Goal: Complete application form: Complete application form

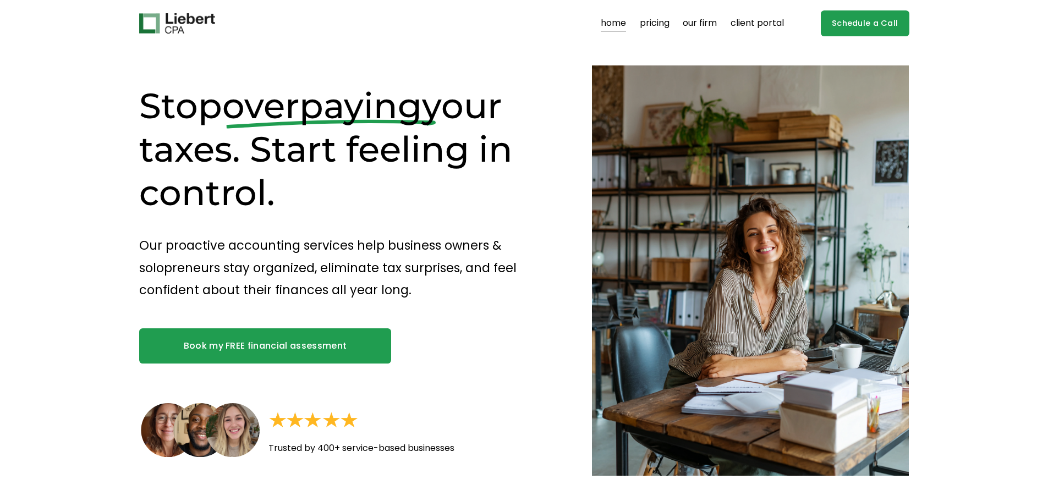
click at [658, 21] on link "pricing" at bounding box center [655, 24] width 30 height 18
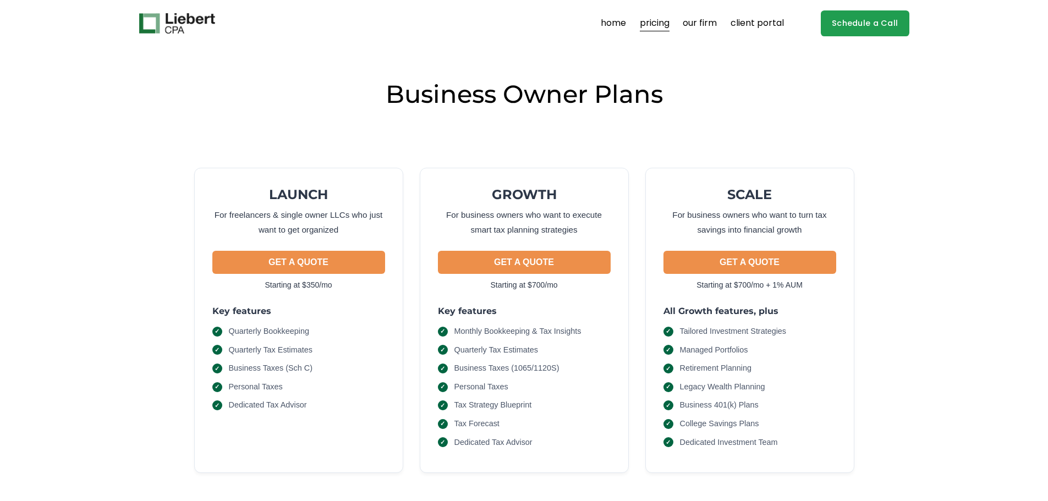
click at [704, 25] on link "our firm" at bounding box center [700, 24] width 34 height 18
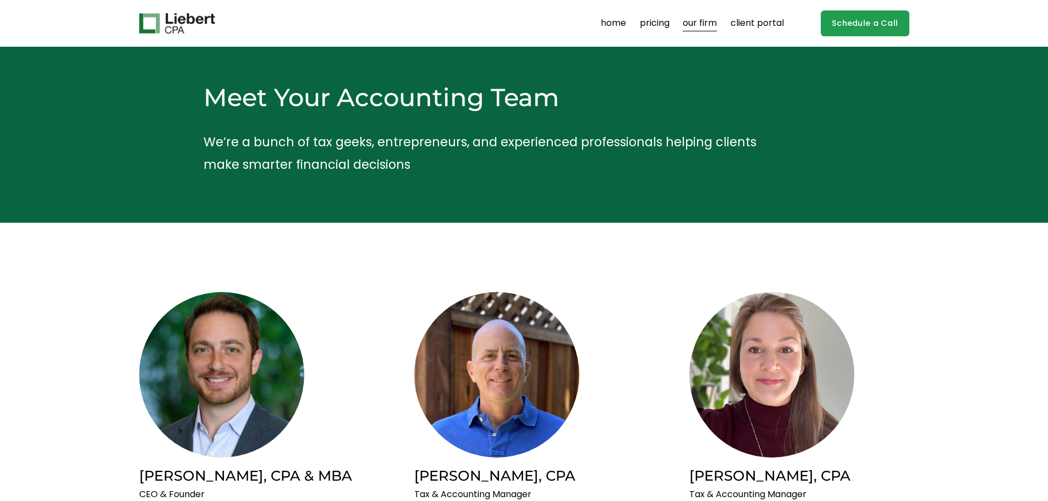
click at [618, 22] on link "home" at bounding box center [613, 24] width 25 height 18
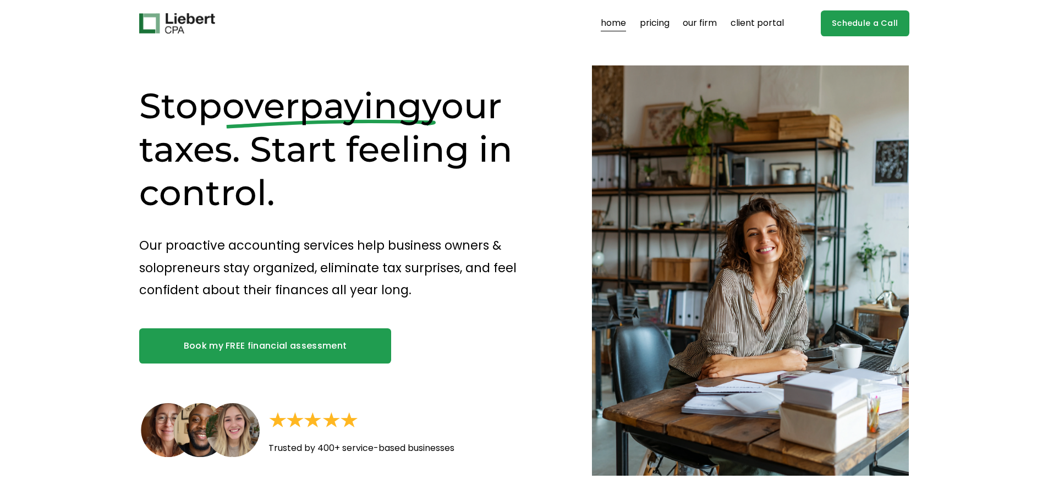
click at [328, 339] on link "Book my FREE financial assessment" at bounding box center [265, 345] width 252 height 35
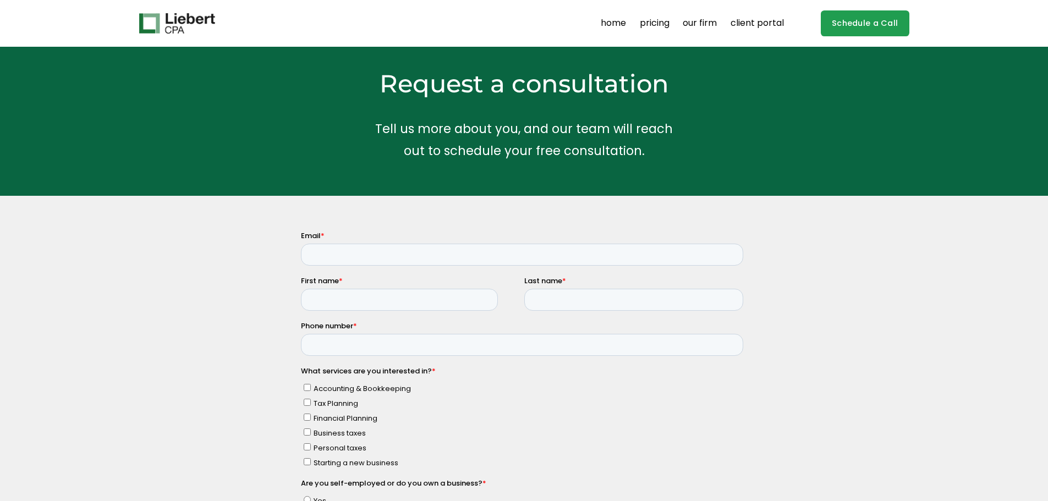
click at [309, 447] on input "Personal taxes" at bounding box center [306, 446] width 7 height 7
checkbox input "true"
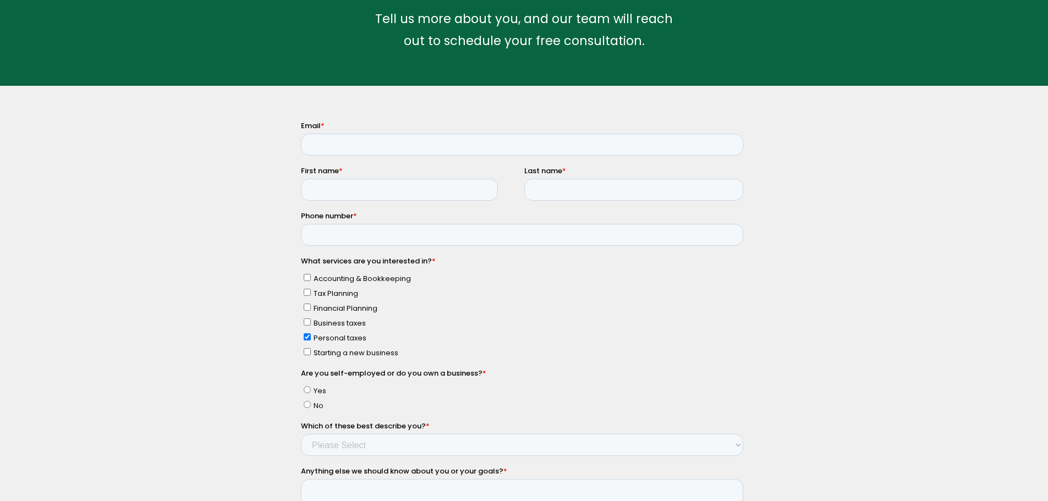
scroll to position [165, 0]
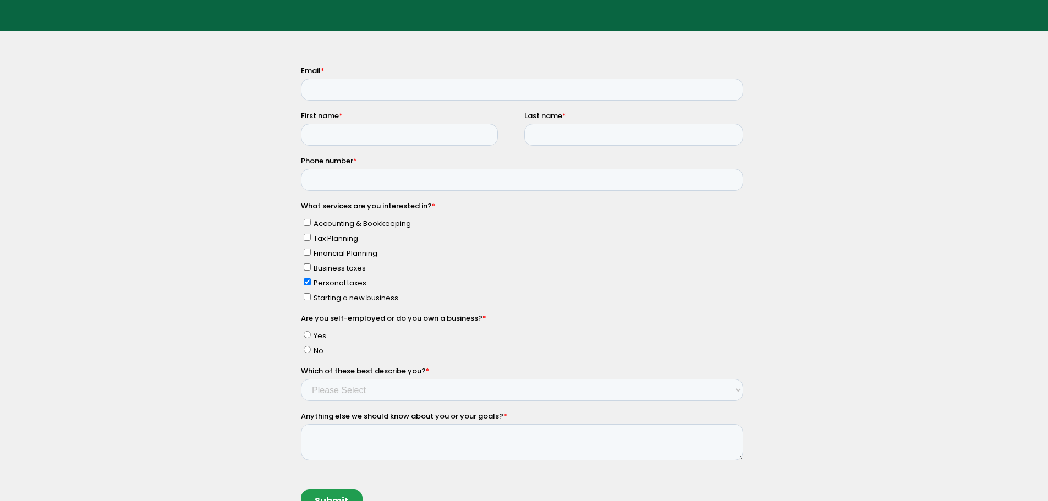
click at [306, 345] on input "No" at bounding box center [306, 348] width 7 height 7
radio input "true"
click at [738, 393] on select "Please Select Income < $100k Income between $100k-$250k Income between $250k-$5…" at bounding box center [521, 389] width 442 height 22
select select "Income between $100k-$350k"
click at [300, 378] on select "Please Select Income < $100k Income between $100k-$250k Income between $250k-$5…" at bounding box center [521, 389] width 442 height 22
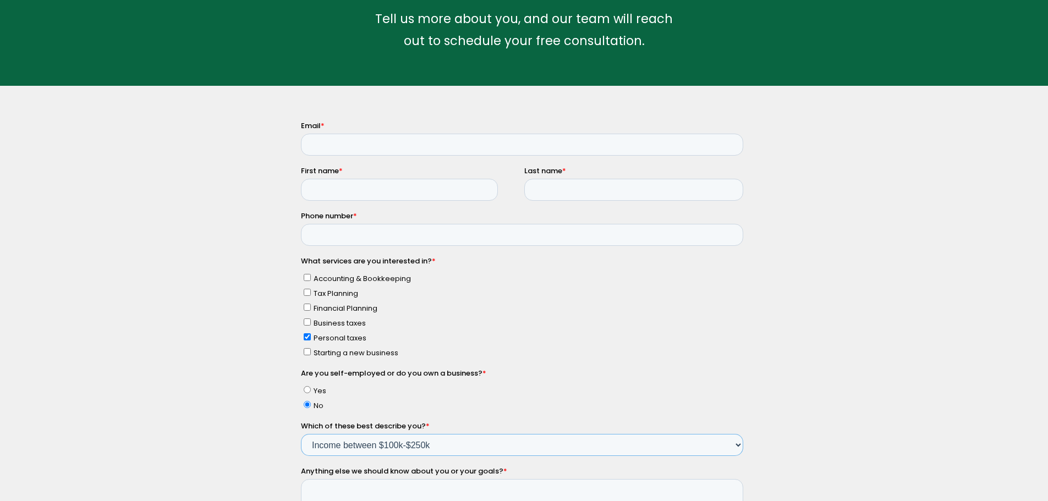
scroll to position [0, 0]
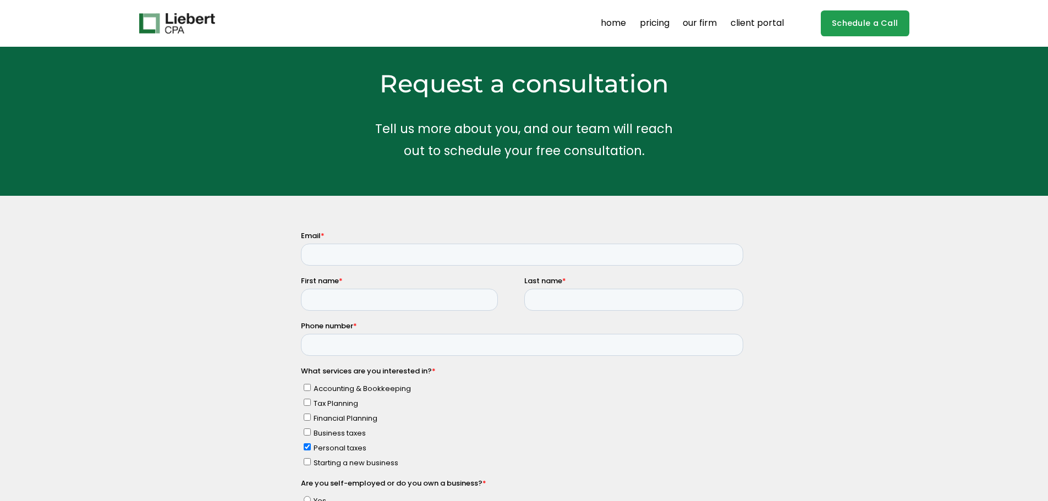
click at [646, 22] on link "pricing" at bounding box center [655, 24] width 30 height 18
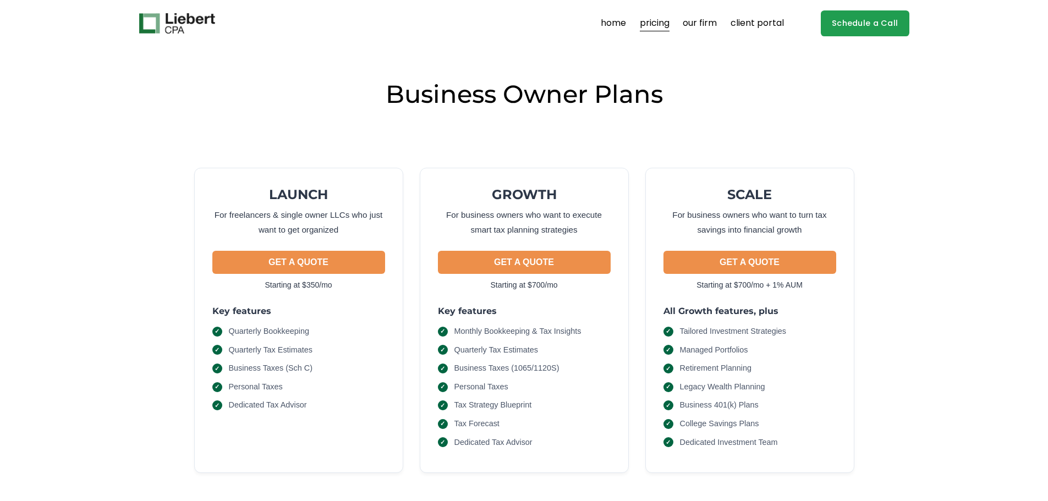
click at [847, 20] on link "Schedule a Call" at bounding box center [865, 23] width 89 height 26
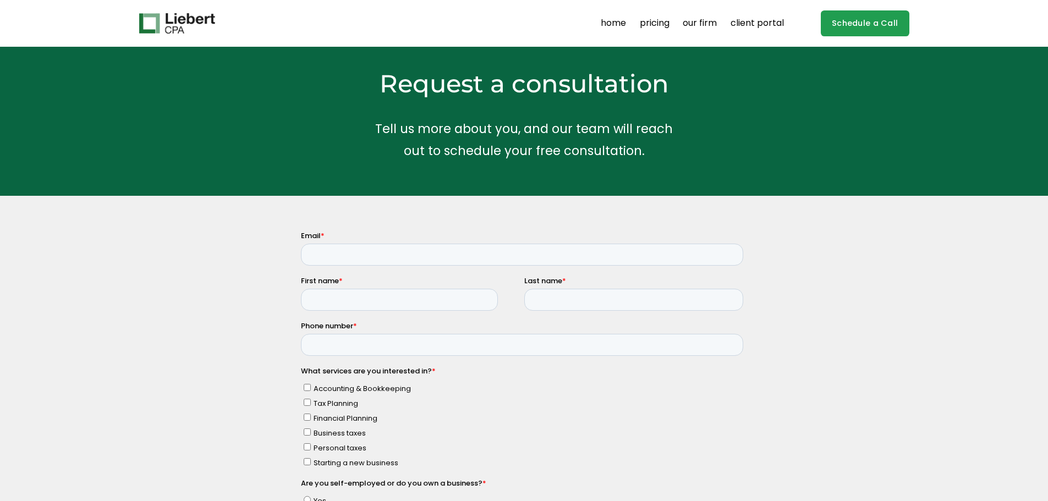
scroll to position [55, 0]
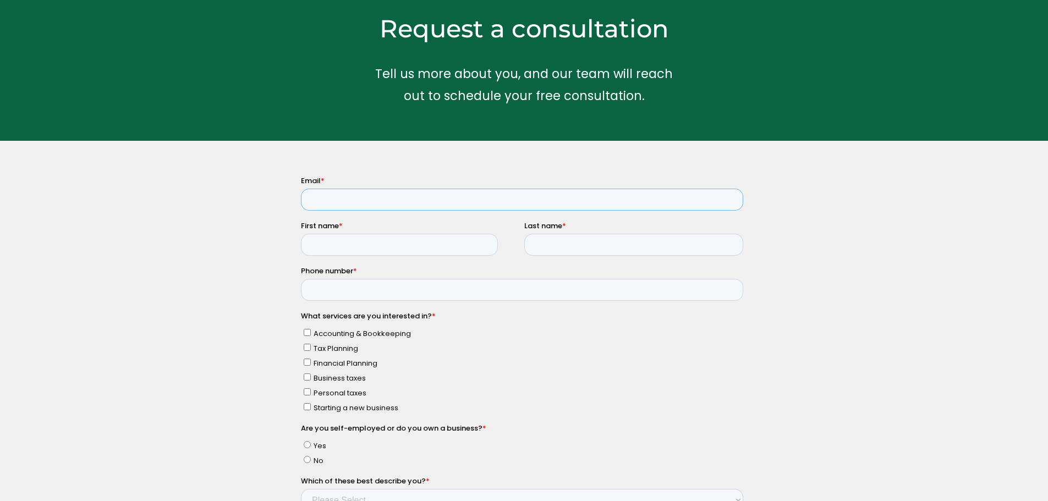
click at [377, 201] on input "Email *" at bounding box center [521, 199] width 442 height 22
type input "giles.mcneill@yahoo.com"
type input "Walter"
type input "McNeill"
type input "2168324942"
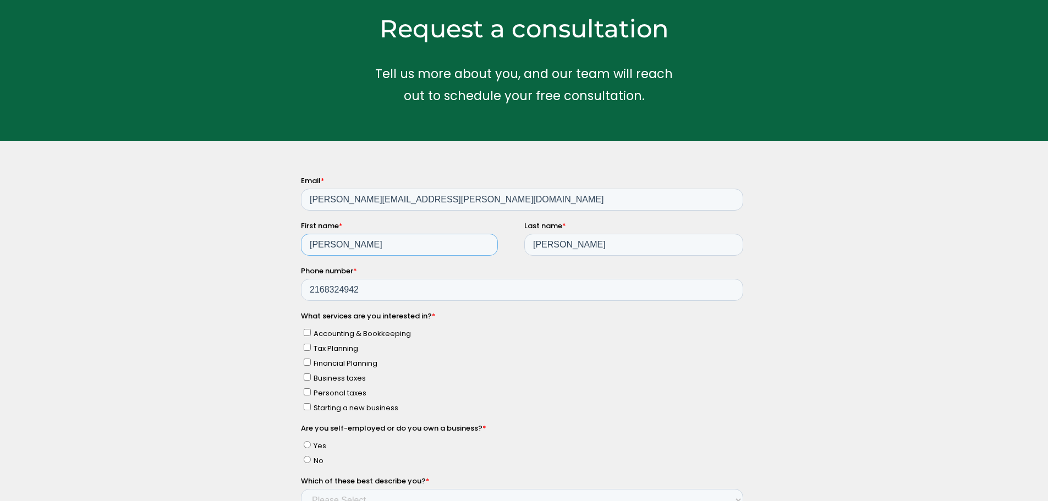
drag, startPoint x: 346, startPoint y: 244, endPoint x: 597, endPoint y: 420, distance: 306.4
click html "Email * giles.mcneill@yahoo.com First name * Walter Last name * McNeill Phone n…"
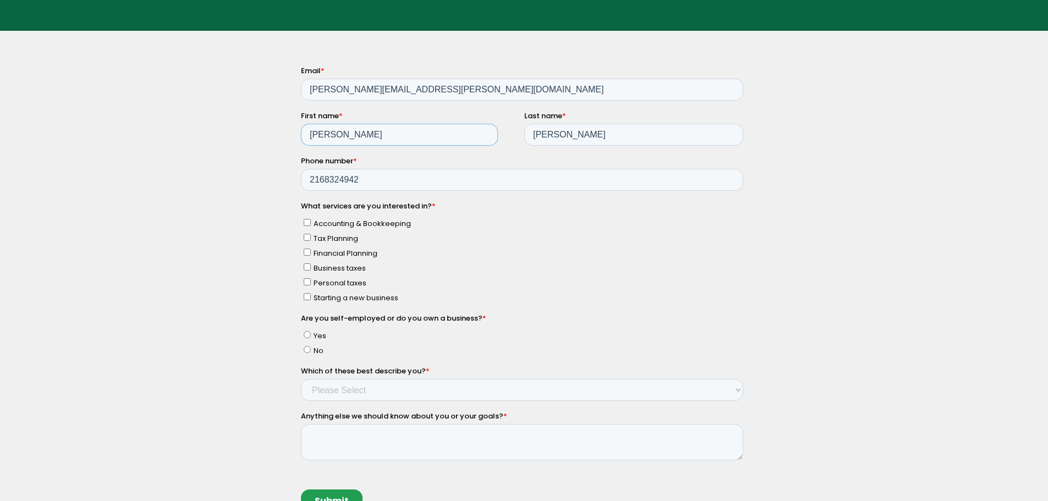
type input "Giles"
drag, startPoint x: 305, startPoint y: 278, endPoint x: 396, endPoint y: 333, distance: 106.6
click at [305, 278] on input "Personal taxes" at bounding box center [306, 281] width 7 height 7
checkbox input "true"
click at [740, 388] on select "Please Select Income < $100k Income between $100k-$250k Income between $250k-$5…" at bounding box center [521, 389] width 442 height 22
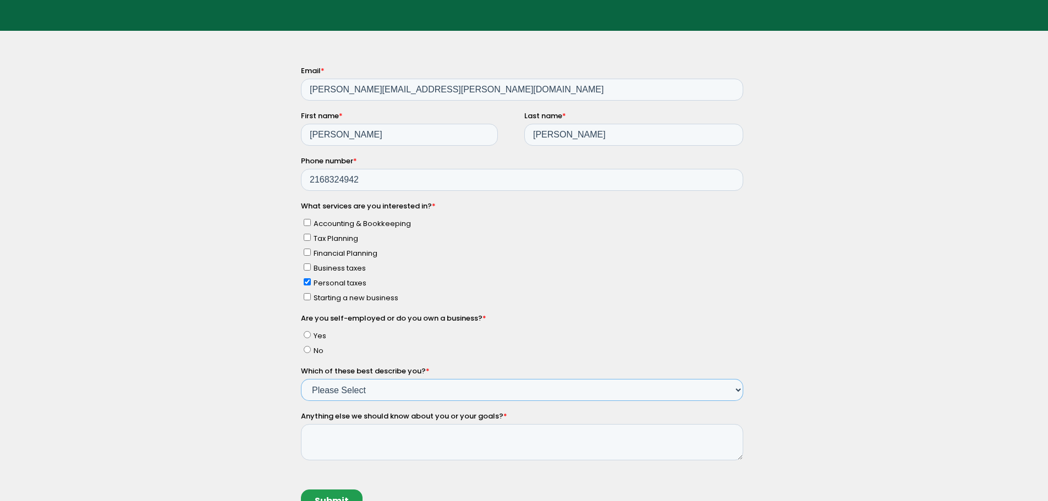
select select "Income between $100k-$350k"
click at [300, 378] on select "Please Select Income < $100k Income between $100k-$250k Income between $250k-$5…" at bounding box center [521, 389] width 442 height 22
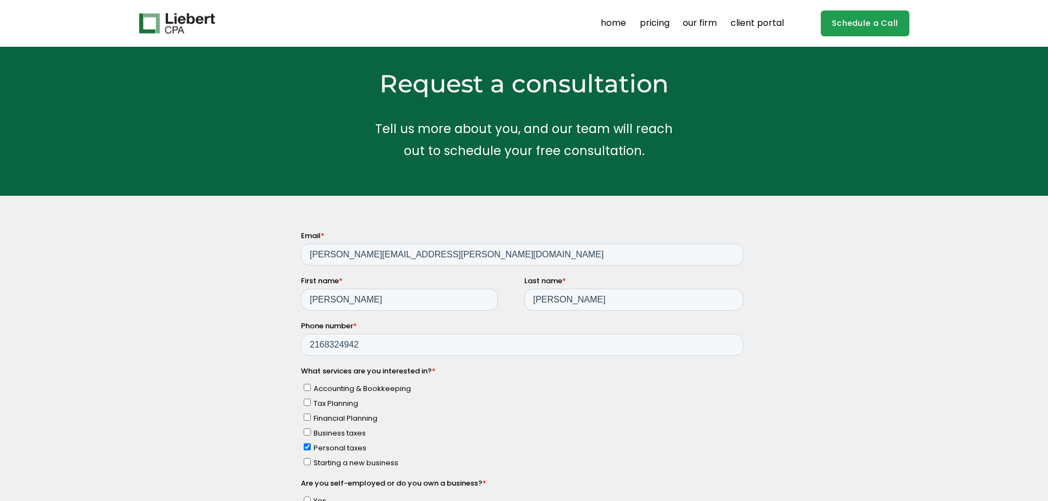
scroll to position [220, 0]
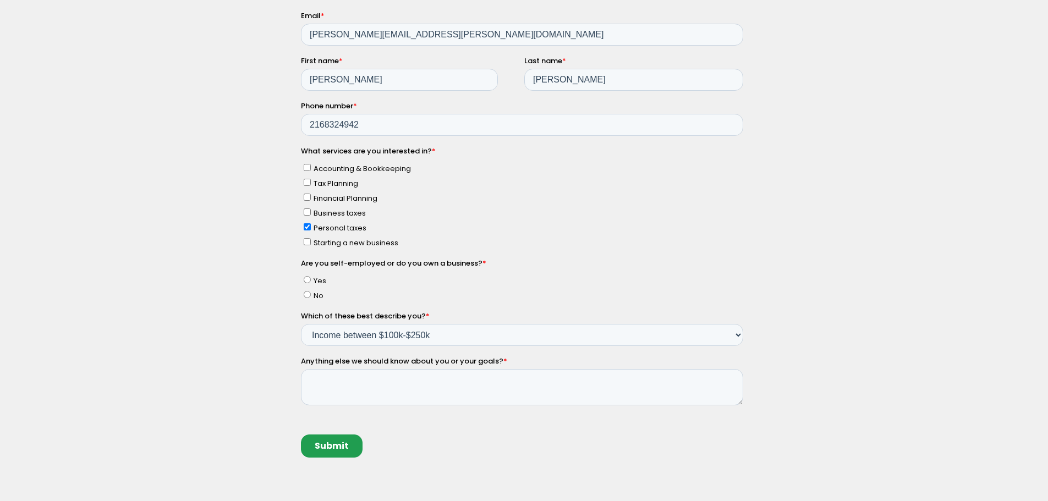
click at [307, 278] on input "Yes" at bounding box center [306, 279] width 7 height 7
radio input "true"
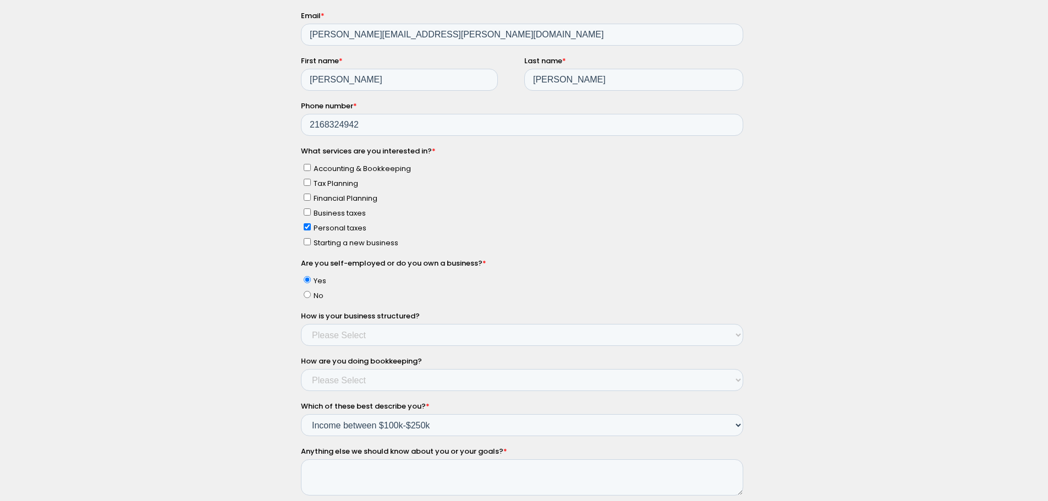
click at [308, 294] on input "No" at bounding box center [306, 293] width 7 height 7
radio input "true"
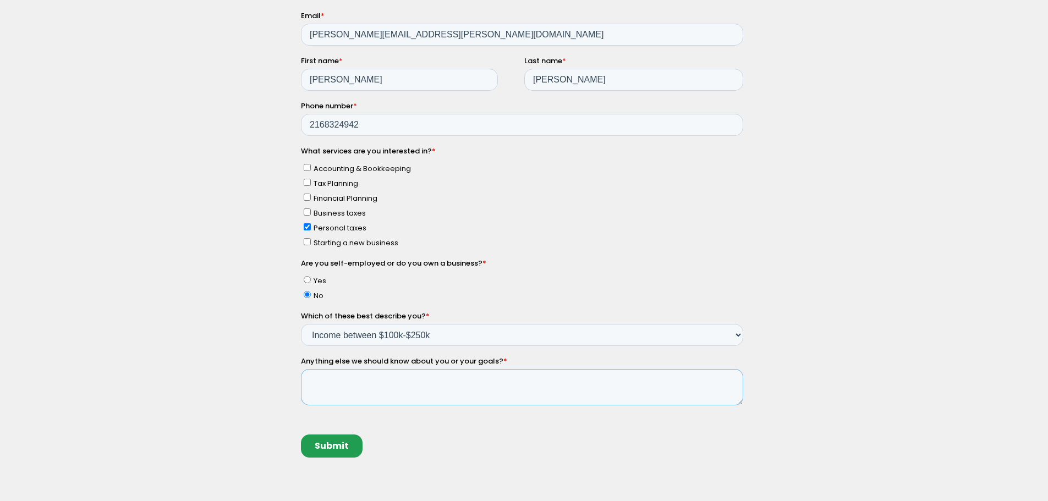
click at [733, 386] on textarea "Anything else we should know about you or your goals? *" at bounding box center [521, 387] width 442 height 36
click at [308, 278] on input "Yes" at bounding box center [306, 279] width 7 height 7
radio input "true"
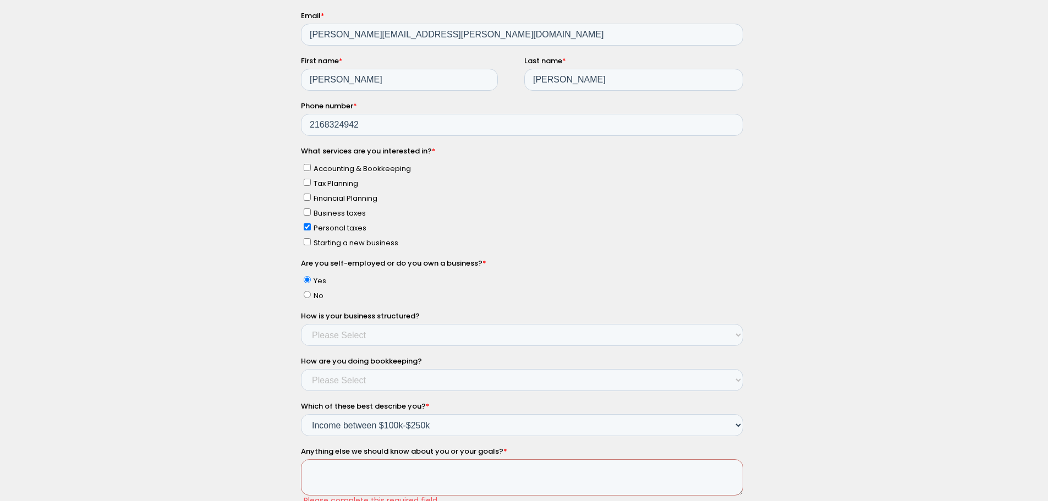
scroll to position [275, 0]
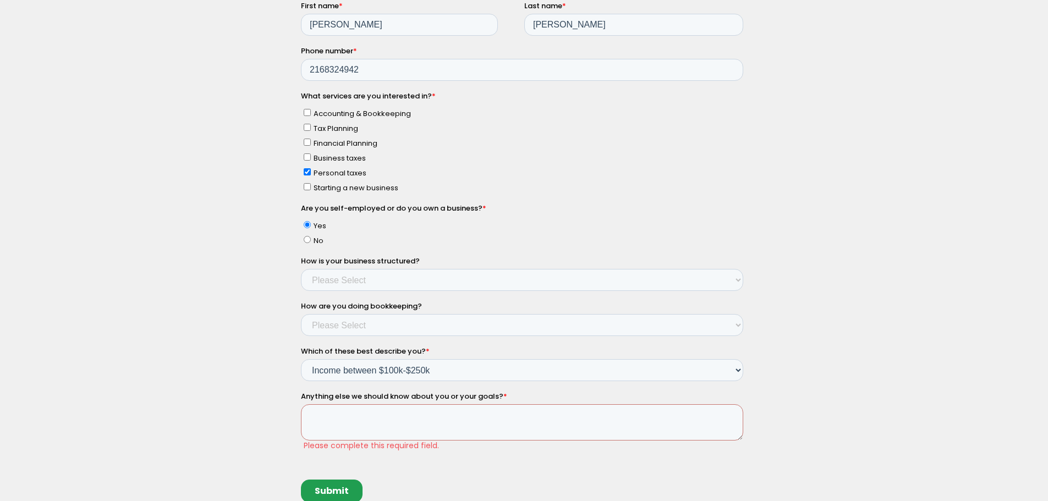
click at [307, 238] on input "No" at bounding box center [306, 239] width 7 height 7
radio input "true"
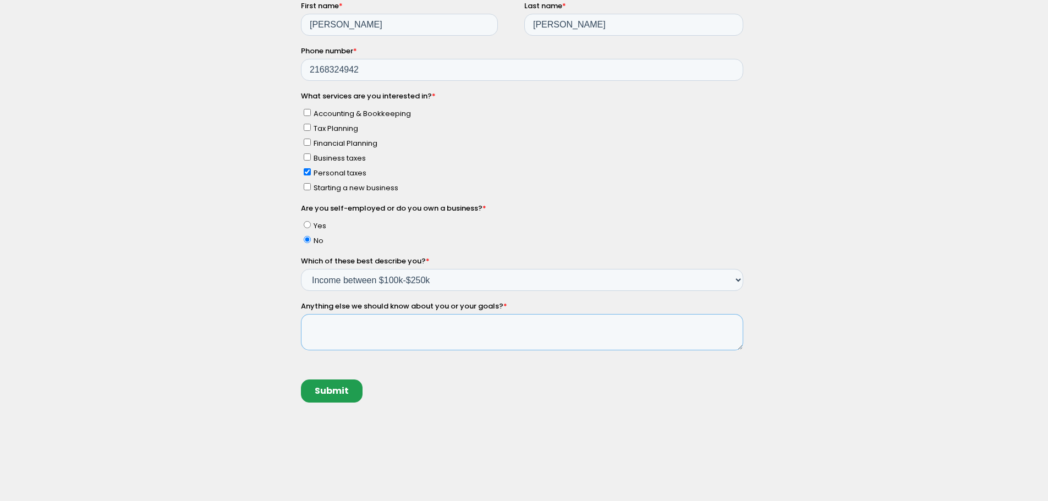
click at [334, 323] on textarea "Anything else we should know about you or your goals? *" at bounding box center [521, 332] width 442 height 36
click at [345, 394] on input "Submit" at bounding box center [331, 400] width 62 height 23
click at [347, 327] on textarea "Anything else we should know about you or your goals? *" at bounding box center [521, 332] width 442 height 36
click at [404, 325] on textarea "Files my taxes for 2024. Discuss possible future large payment and tax issues." at bounding box center [521, 332] width 442 height 36
type textarea "Files my taxes for 2024. Discuss possible future large payment and tax issues."
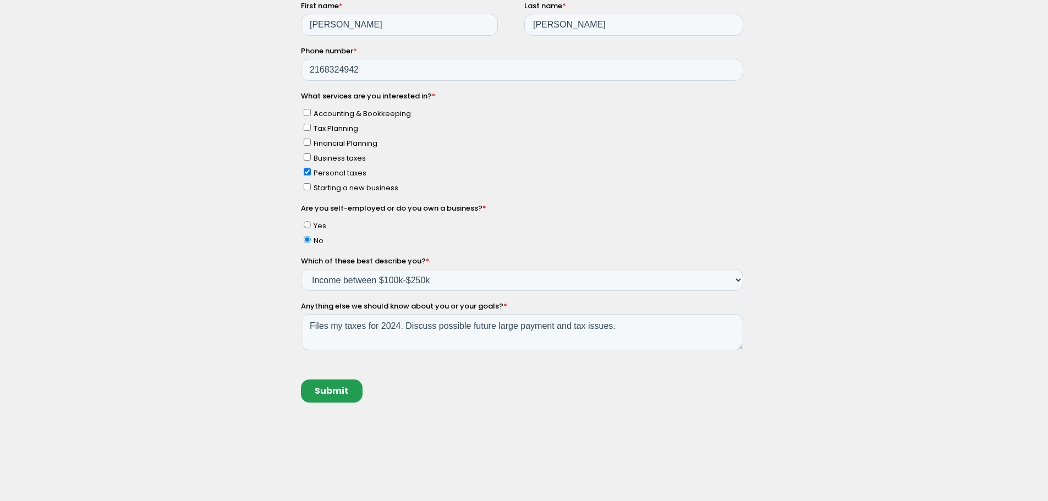
click at [328, 394] on input "Submit" at bounding box center [331, 391] width 62 height 23
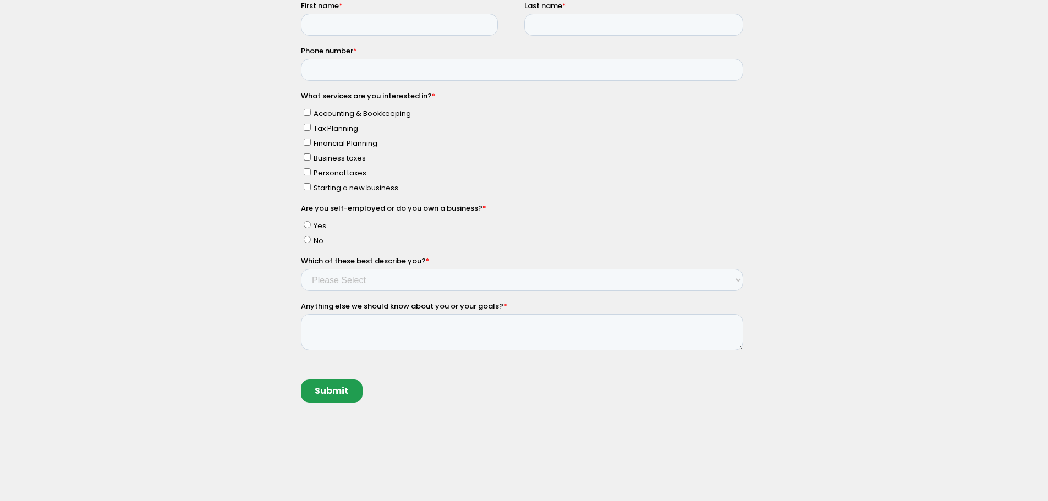
scroll to position [0, 0]
